Goal: Find specific page/section: Find specific page/section

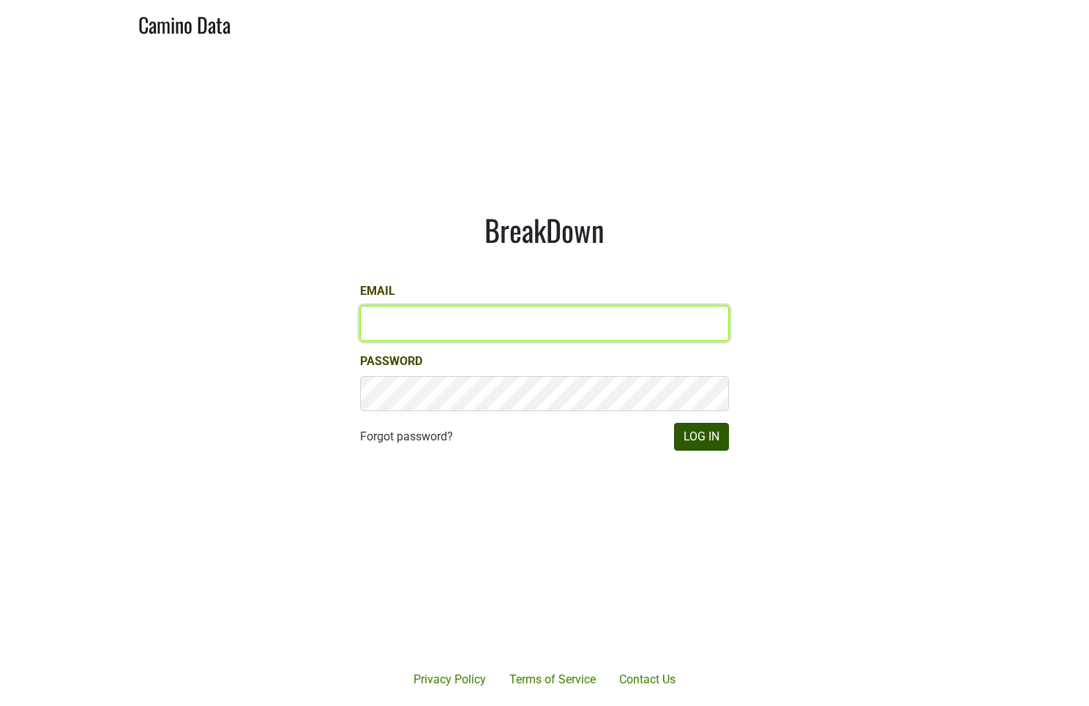
type input "[EMAIL_ADDRESS][DOMAIN_NAME]"
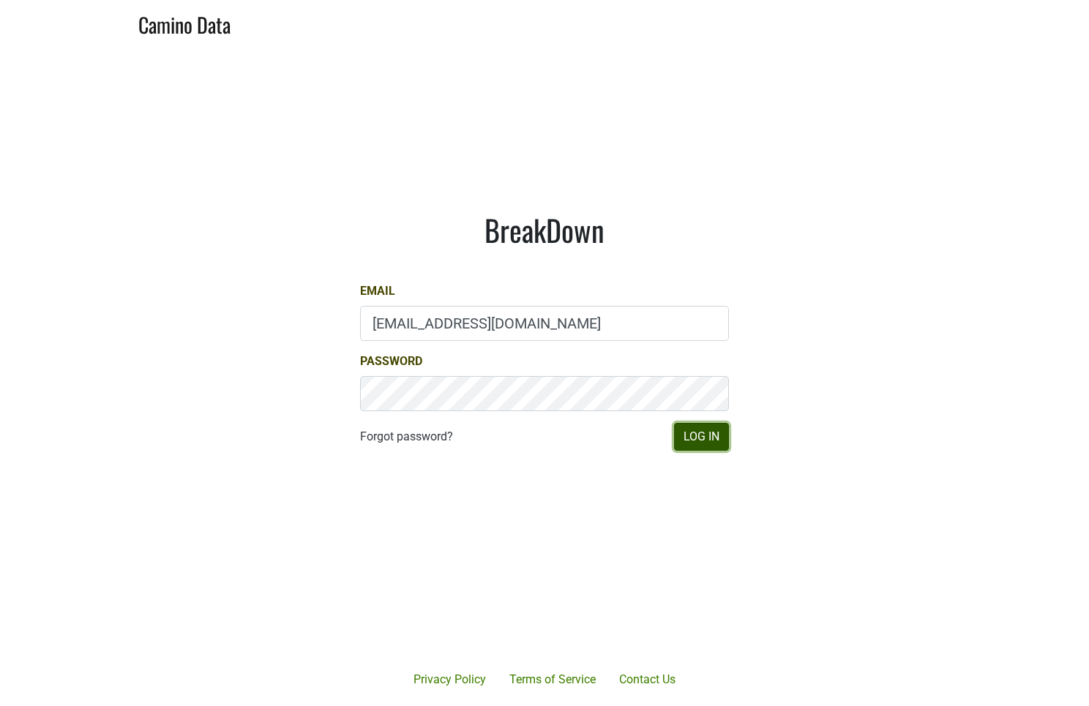
click at [709, 438] on button "Log In" at bounding box center [701, 437] width 55 height 28
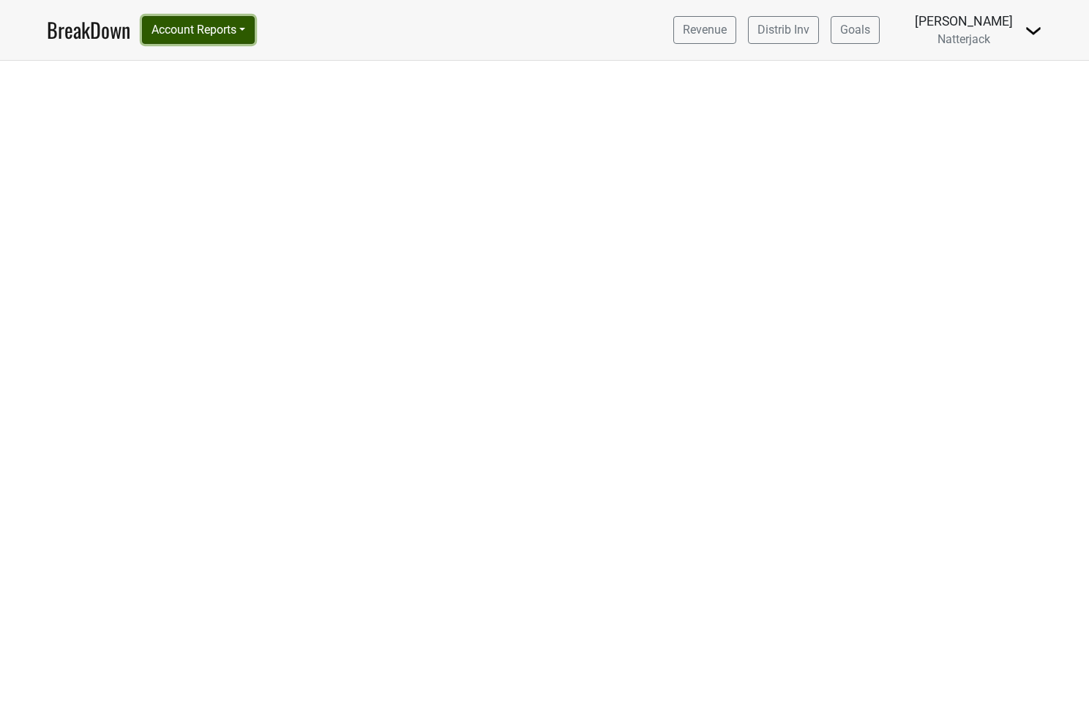
click at [246, 29] on button "Account Reports" at bounding box center [198, 30] width 113 height 28
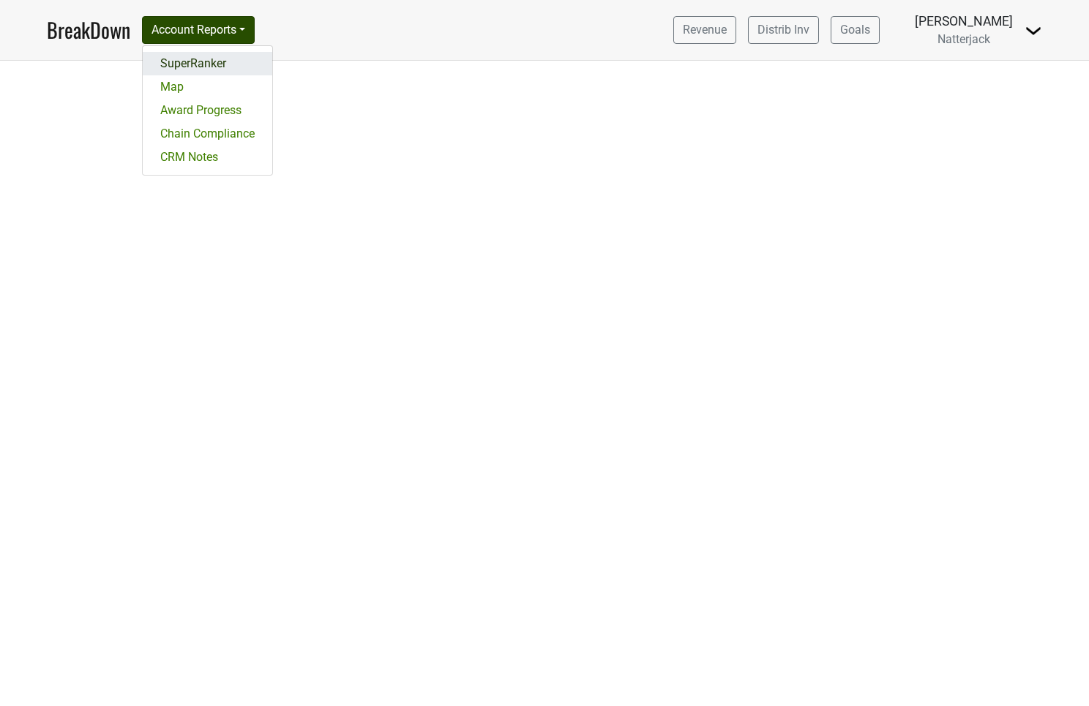
click at [204, 58] on link "SuperRanker" at bounding box center [208, 63] width 130 height 23
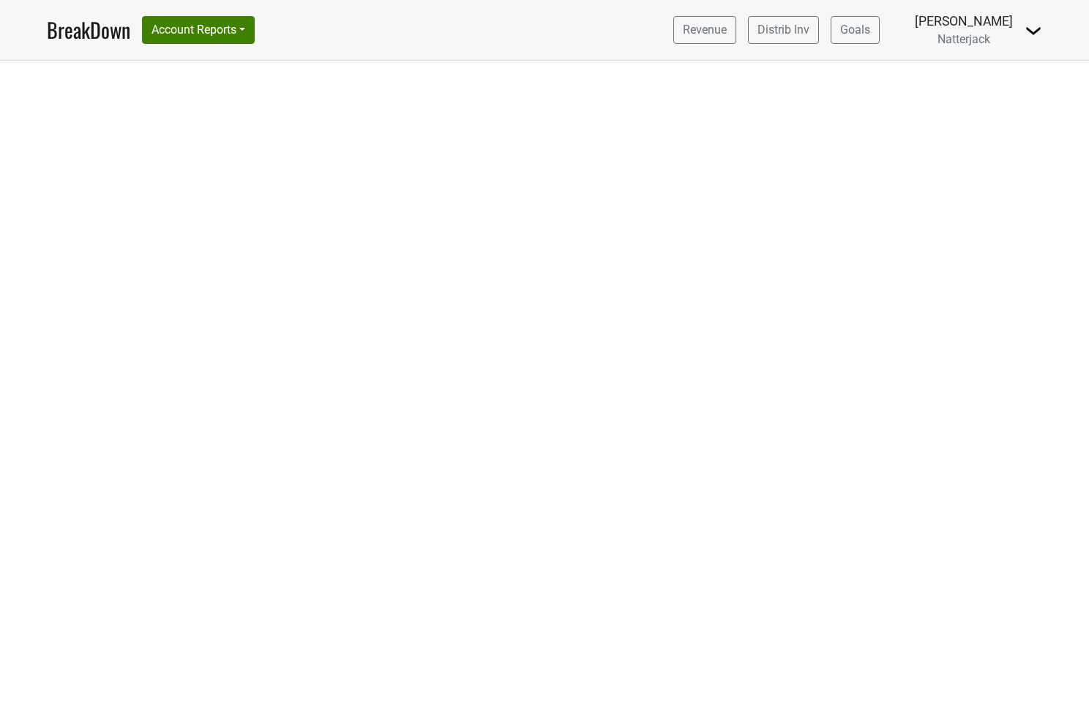
click at [245, 92] on div at bounding box center [544, 384] width 1089 height 646
click at [247, 34] on button "Account Reports" at bounding box center [198, 30] width 113 height 28
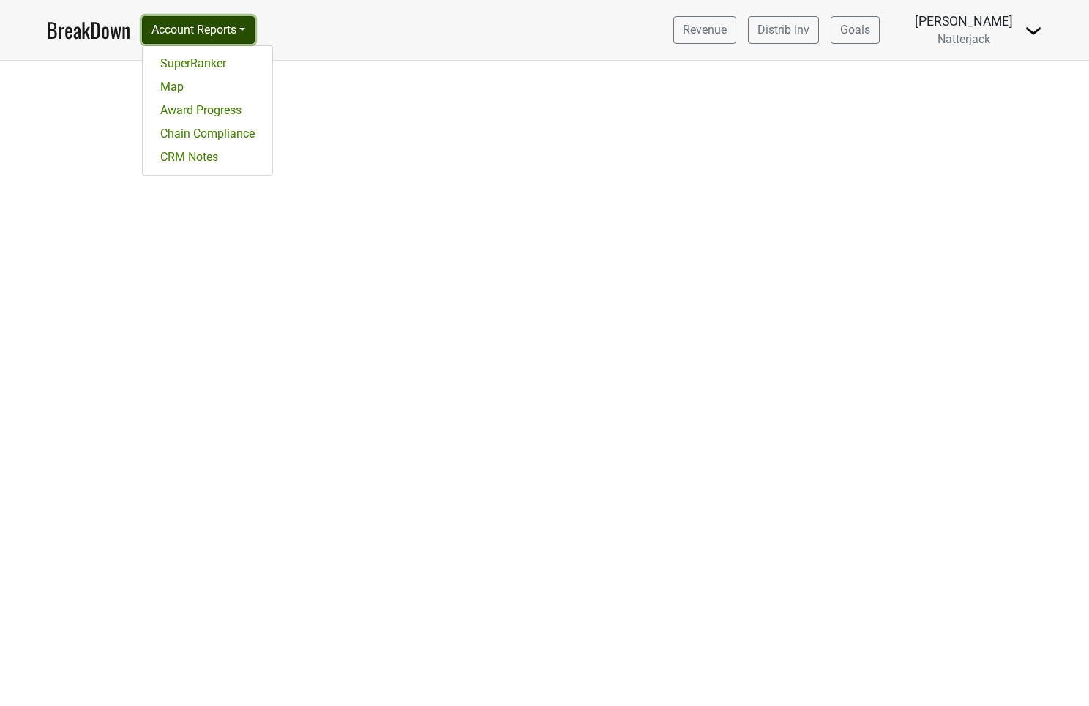
click at [200, 36] on button "Account Reports" at bounding box center [198, 30] width 113 height 28
click at [193, 31] on button "Account Reports" at bounding box center [198, 30] width 113 height 28
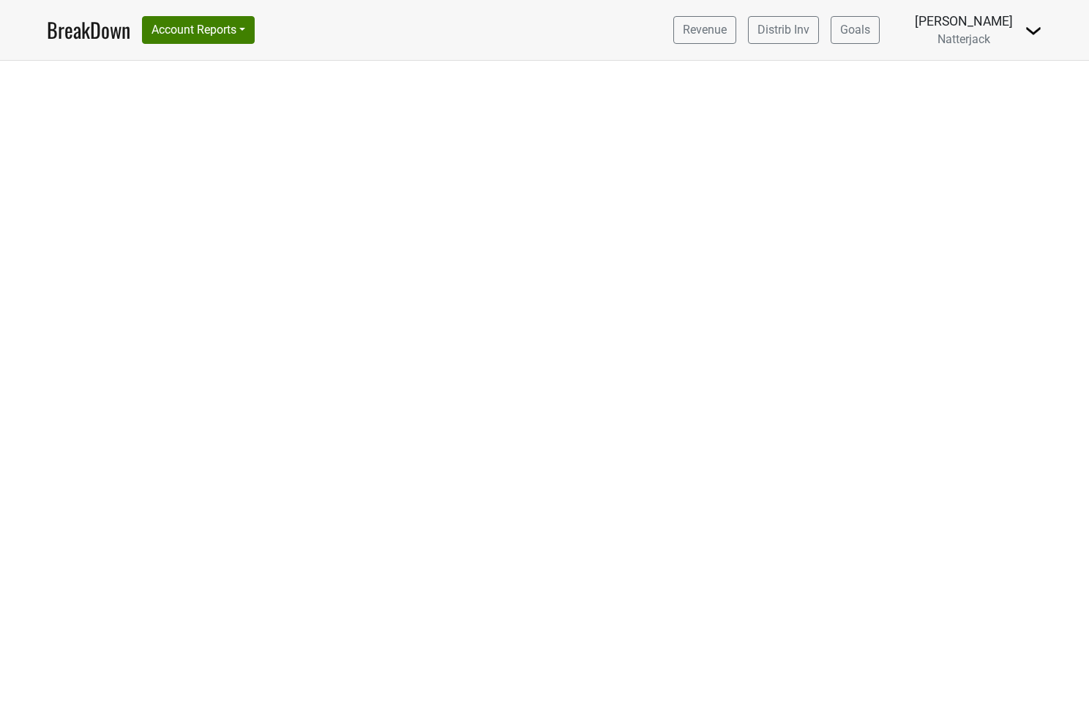
click at [71, 23] on link "BreakDown" at bounding box center [88, 30] width 83 height 31
